Goal: Task Accomplishment & Management: Manage account settings

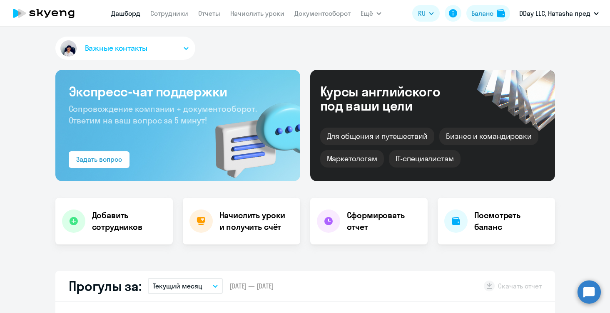
select select "30"
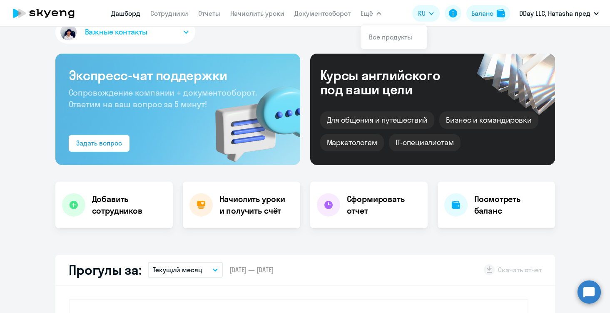
scroll to position [26, 0]
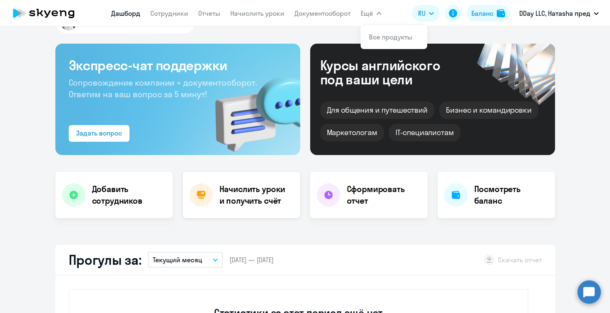
click at [248, 207] on div "Начислить уроки и получить счёт" at bounding box center [241, 195] width 117 height 47
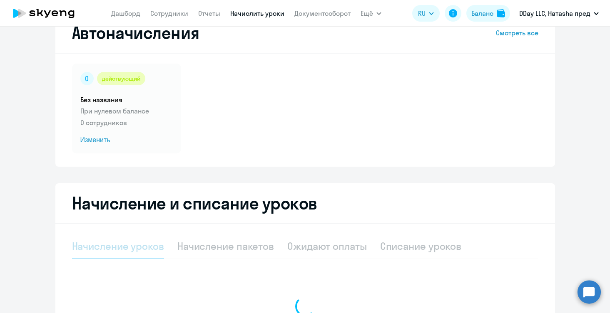
select select "10"
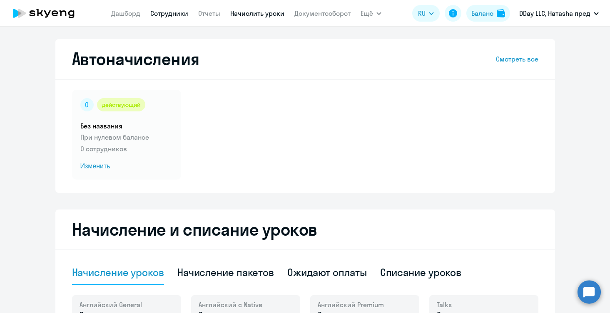
click at [173, 16] on link "Сотрудники" at bounding box center [169, 13] width 38 height 8
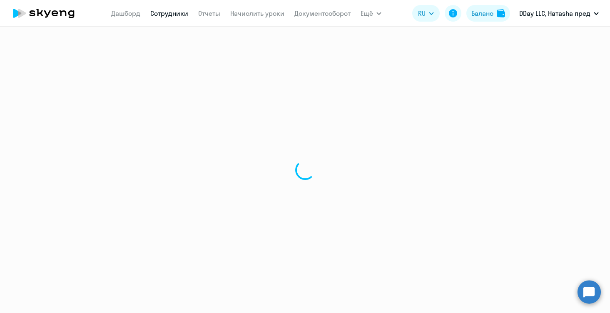
select select "30"
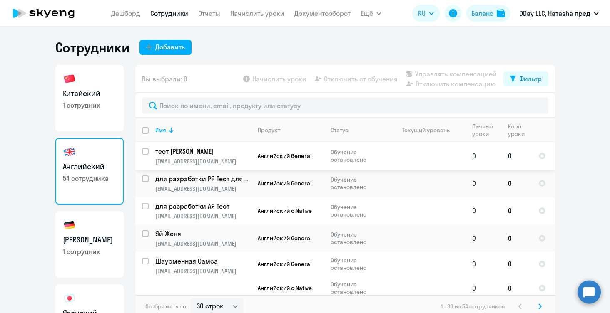
click at [196, 159] on p "[EMAIL_ADDRESS][DOMAIN_NAME]" at bounding box center [202, 161] width 95 height 7
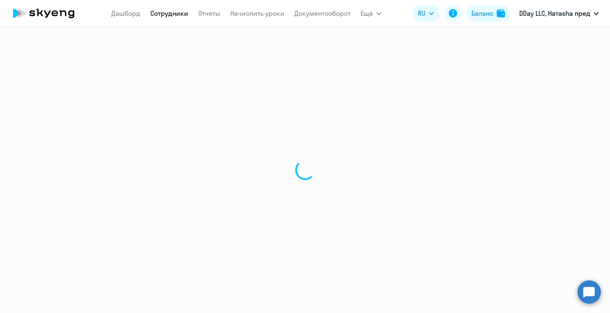
select select "english"
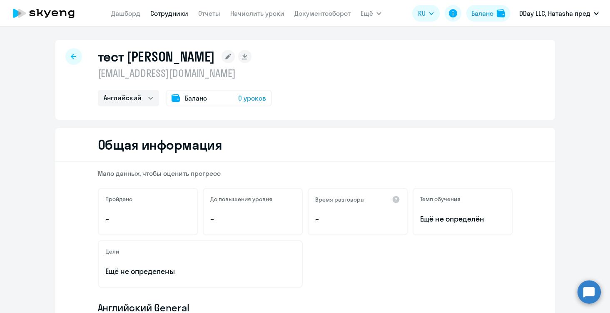
select select "30"
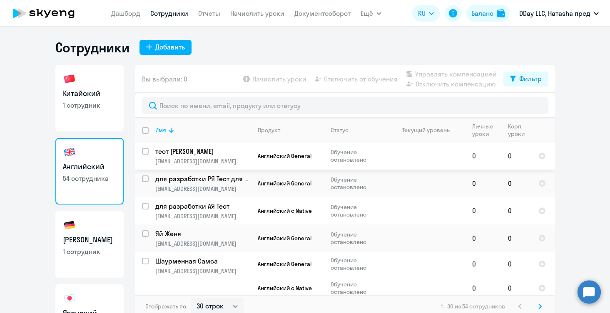
click at [145, 152] on input "select row 40179313" at bounding box center [150, 156] width 17 height 17
checkbox input "true"
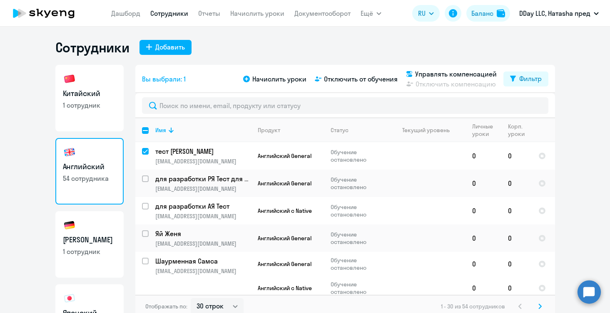
click at [63, 103] on p "1 сотрудник" at bounding box center [89, 105] width 53 height 9
select select "30"
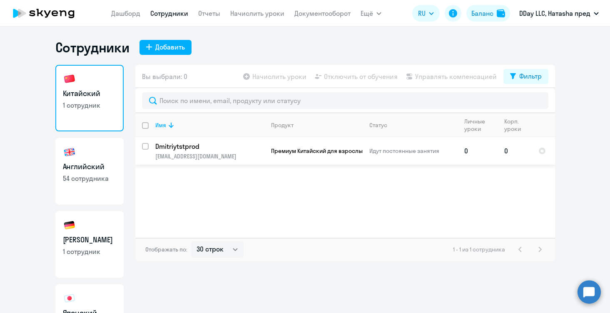
click at [147, 146] on input "select row 22164086" at bounding box center [150, 151] width 17 height 17
checkbox input "true"
click at [448, 77] on app-table-action-button "Управлять компенсацией" at bounding box center [450, 77] width 92 height 10
